Goal: Task Accomplishment & Management: Complete application form

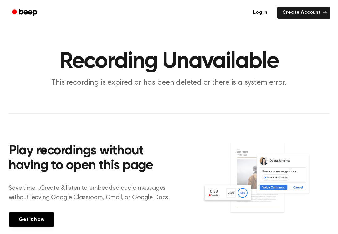
click at [263, 7] on link "Log in" at bounding box center [260, 12] width 27 height 14
click at [23, 222] on link "Get It Now" at bounding box center [31, 219] width 45 height 14
click at [327, 7] on link "Create Account" at bounding box center [303, 13] width 53 height 12
